Goal: Navigation & Orientation: Find specific page/section

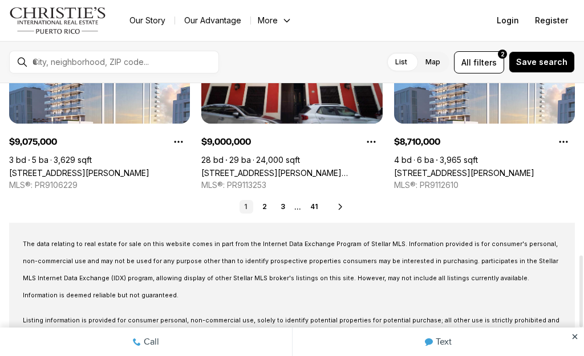
scroll to position [650, 0]
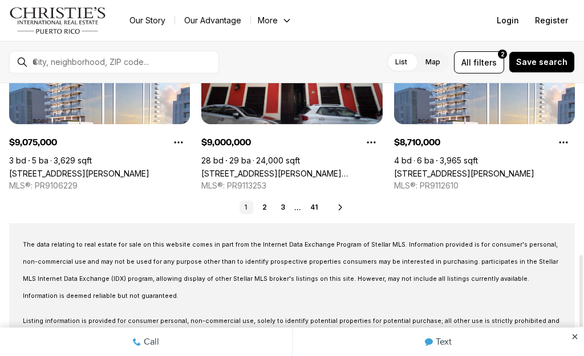
click at [258, 208] on link "2" at bounding box center [265, 208] width 14 height 14
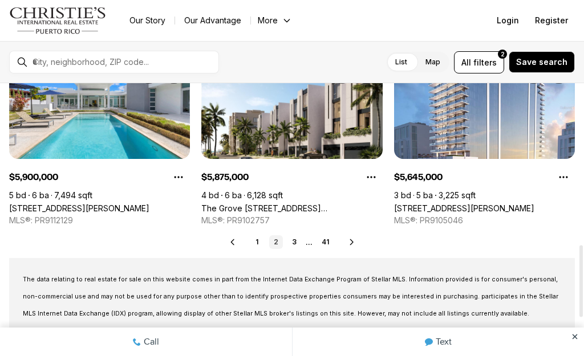
scroll to position [622, 0]
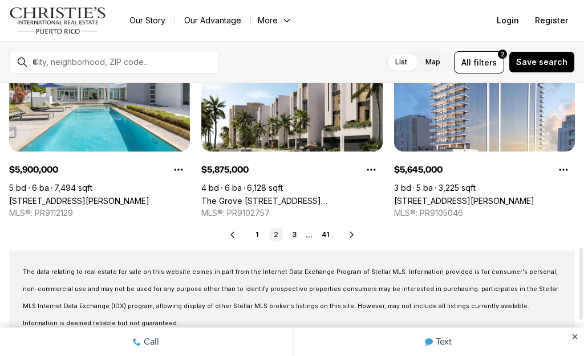
click at [292, 236] on link "3" at bounding box center [294, 235] width 14 height 14
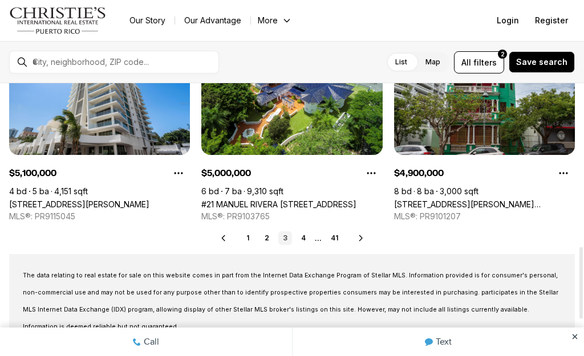
scroll to position [620, 0]
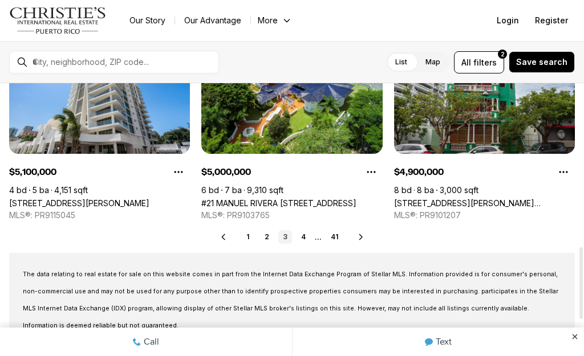
click at [297, 242] on link "4" at bounding box center [303, 237] width 14 height 14
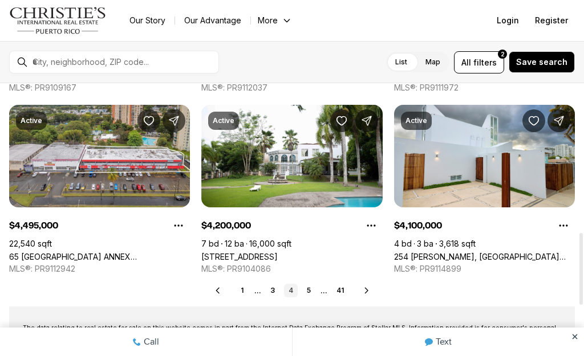
scroll to position [566, 0]
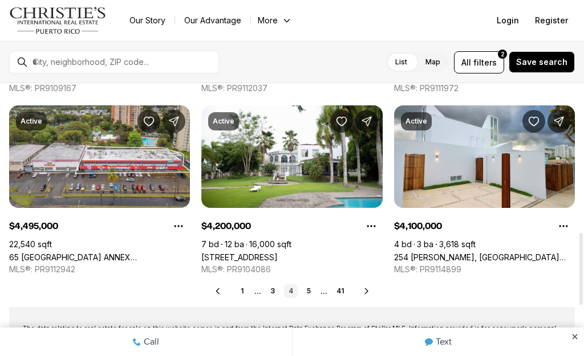
click at [302, 293] on link "5" at bounding box center [309, 291] width 14 height 14
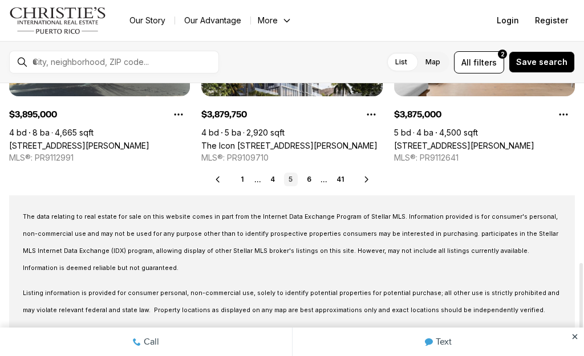
scroll to position [682, 0]
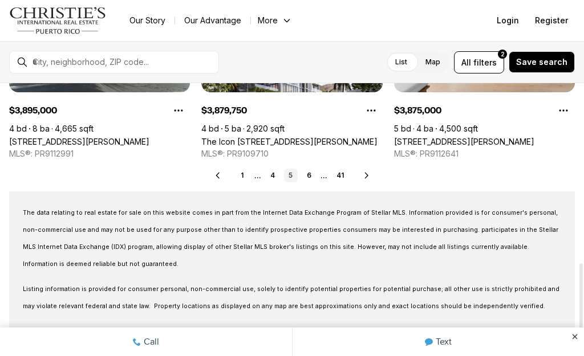
click at [303, 177] on link "6" at bounding box center [309, 176] width 14 height 14
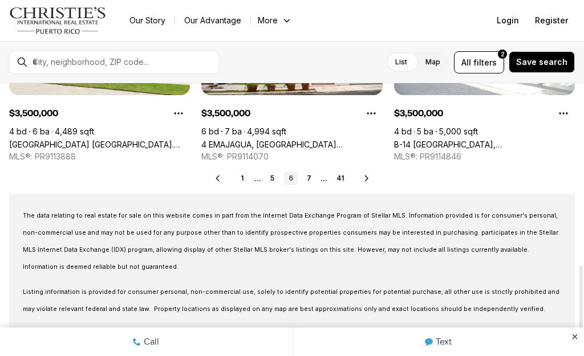
scroll to position [691, 0]
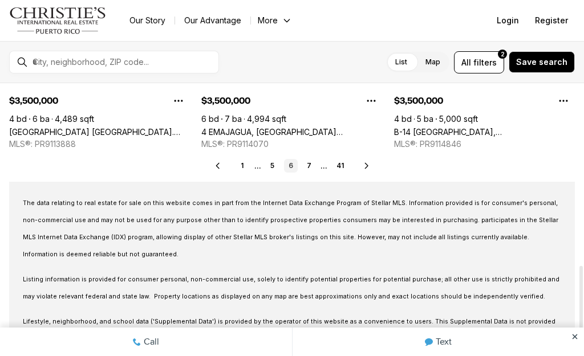
click at [293, 168] on link "6" at bounding box center [291, 166] width 14 height 14
click at [300, 169] on ul "1 ... 5 6 7 ... 41" at bounding box center [292, 166] width 112 height 14
click at [300, 164] on ul "1 ... 5 6 7 ... 41" at bounding box center [292, 166] width 112 height 14
click at [299, 167] on ul "1 ... 5 6 7 ... 41" at bounding box center [292, 166] width 112 height 14
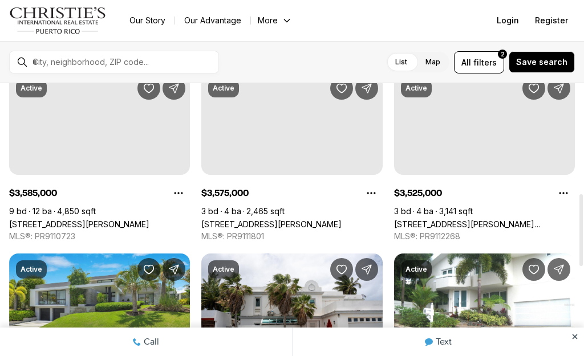
scroll to position [418, 0]
